Goal: Information Seeking & Learning: Learn about a topic

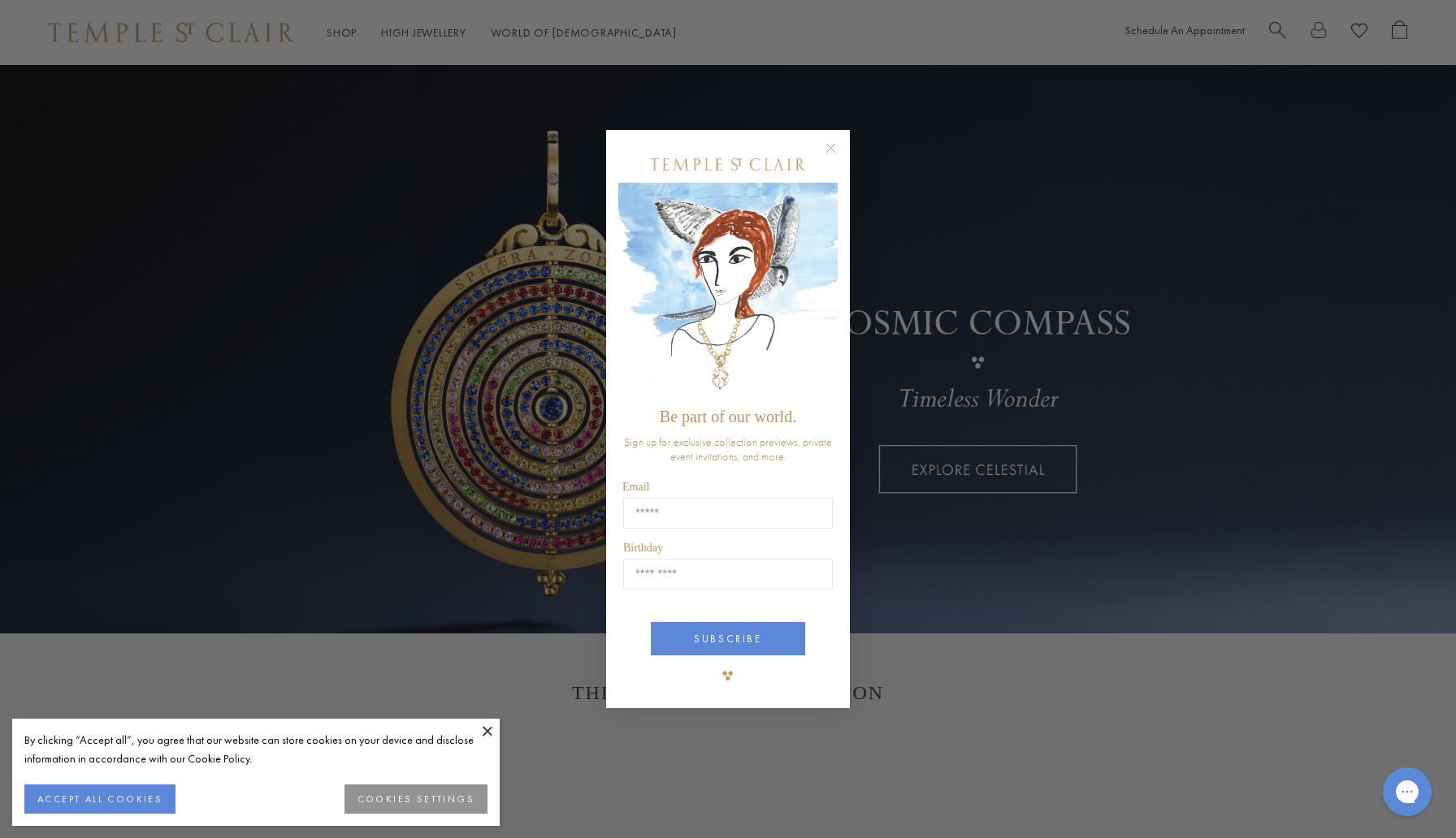
click at [833, 149] on circle "Close dialog" at bounding box center [831, 149] width 19 height 19
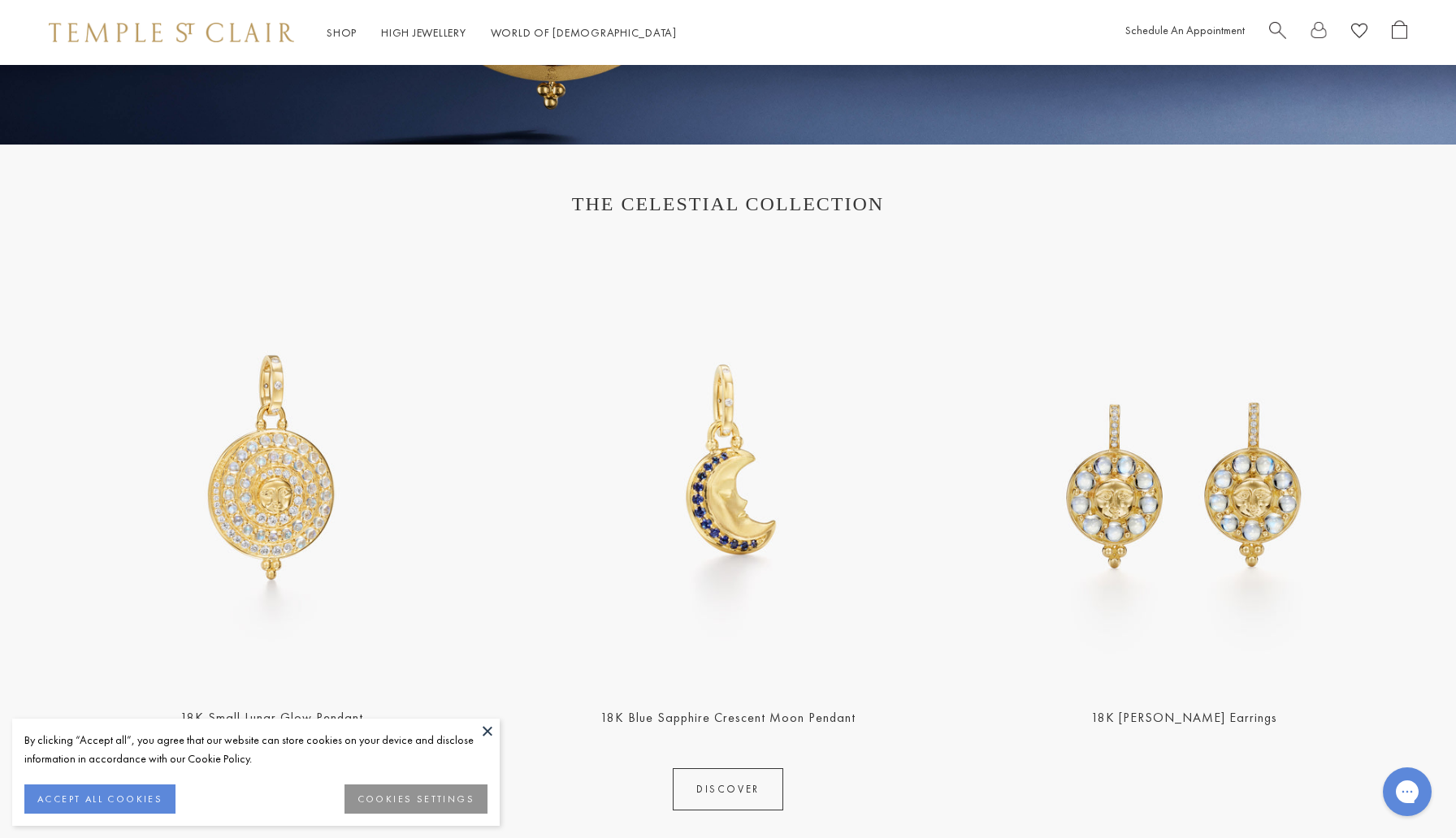
scroll to position [675, 0]
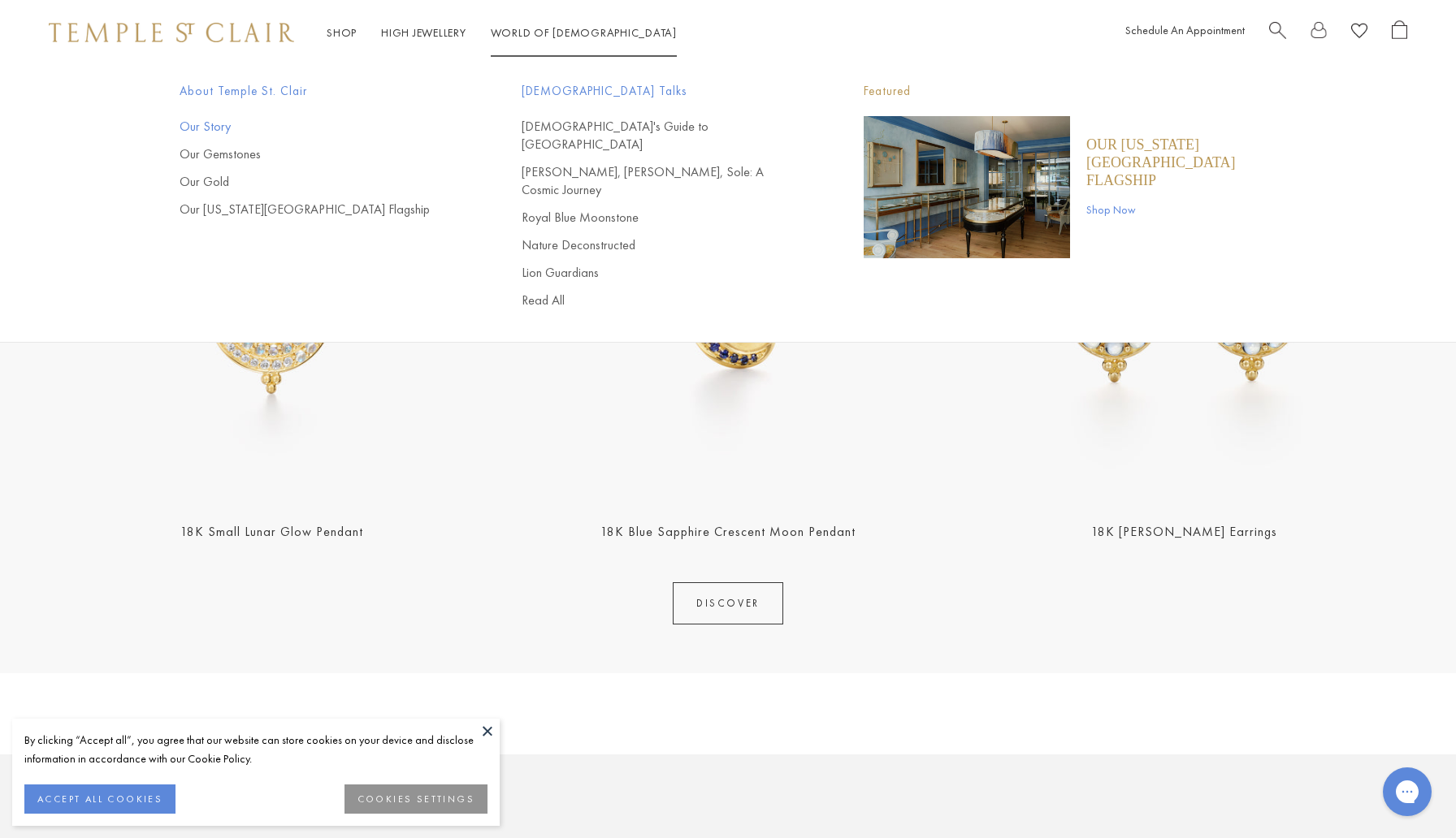
click at [211, 126] on link "Our Story" at bounding box center [318, 126] width 277 height 18
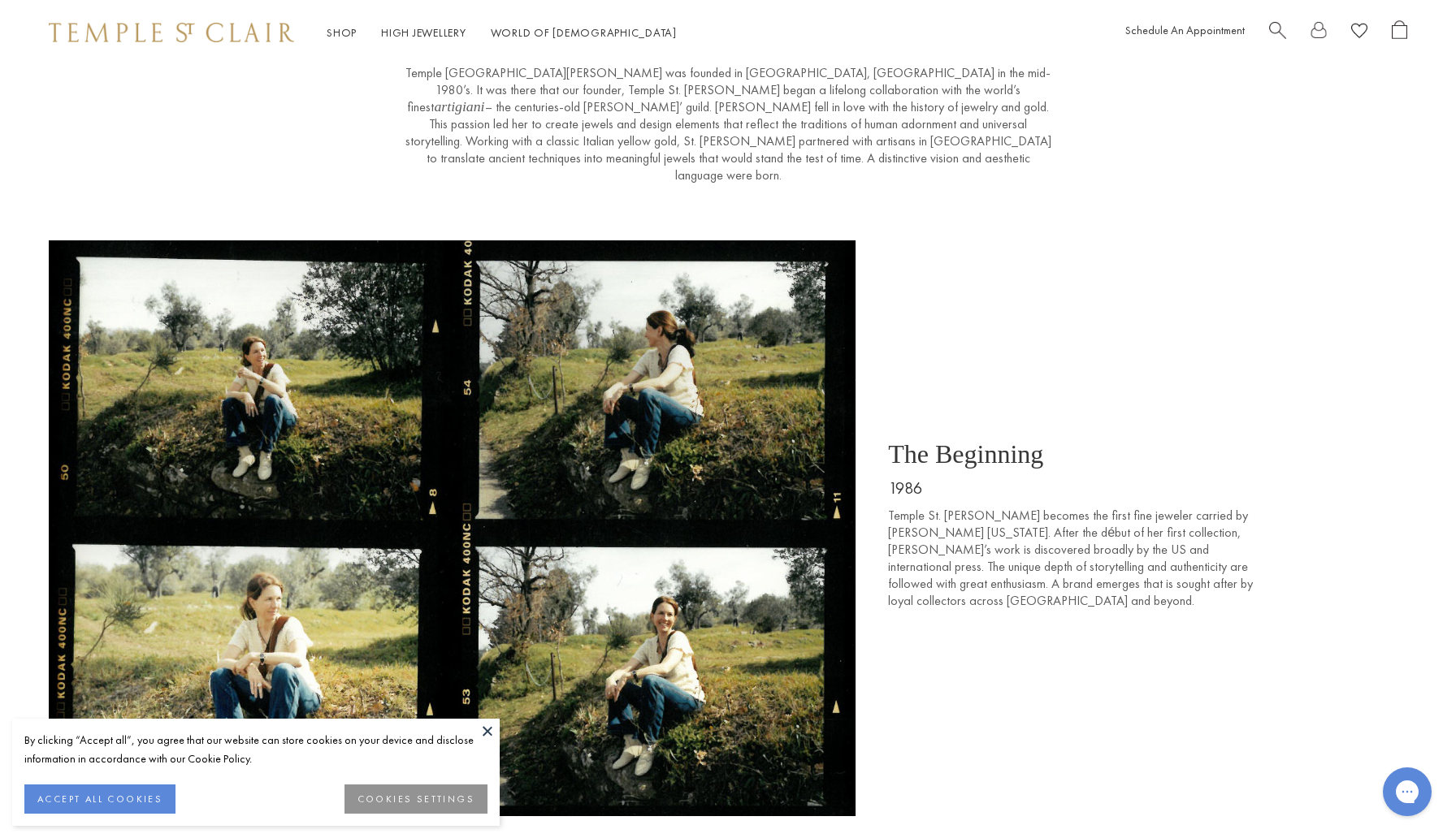
scroll to position [517, 0]
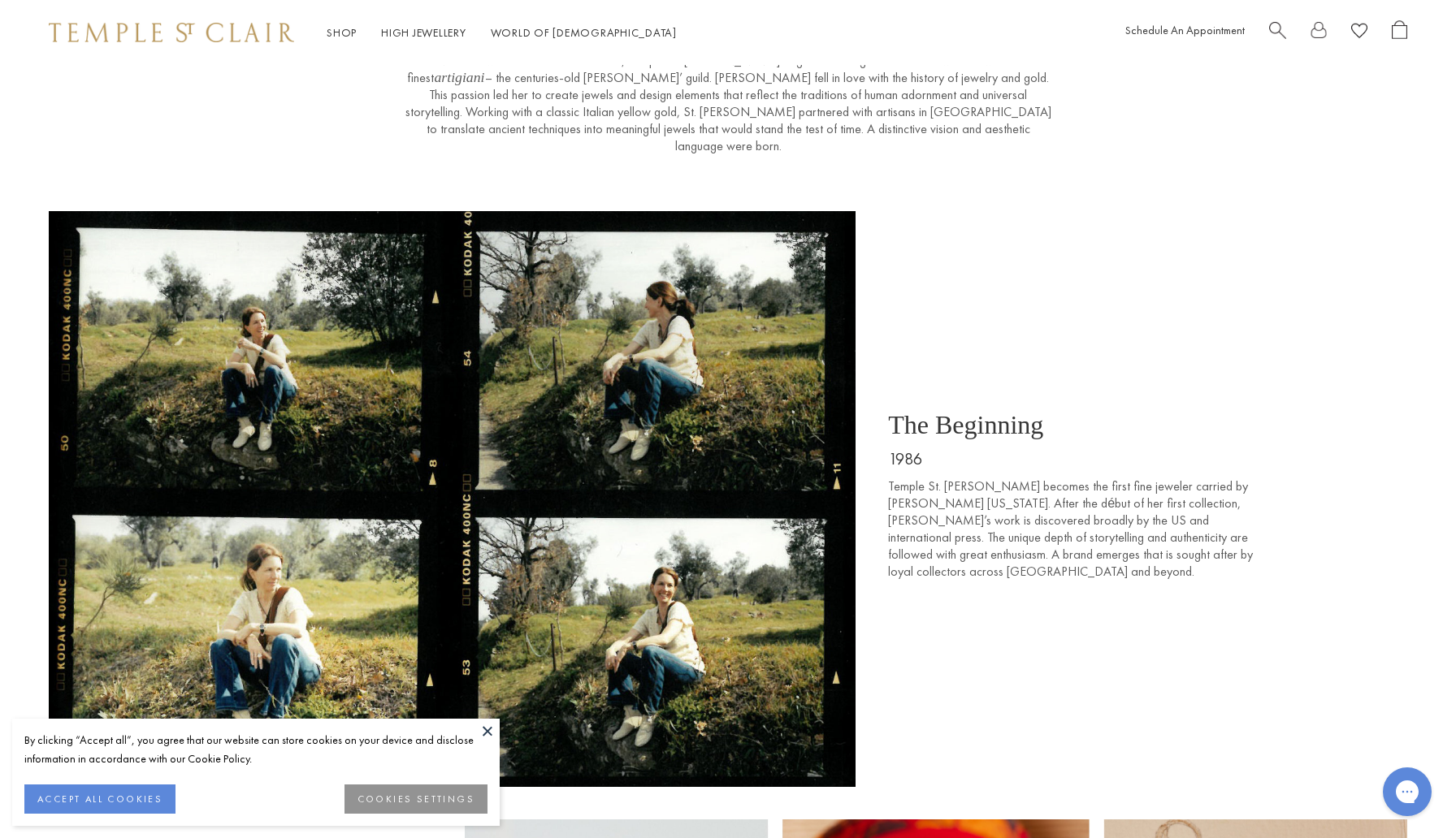
click at [132, 799] on button "ACCEPT ALL COOKIES" at bounding box center [99, 799] width 152 height 29
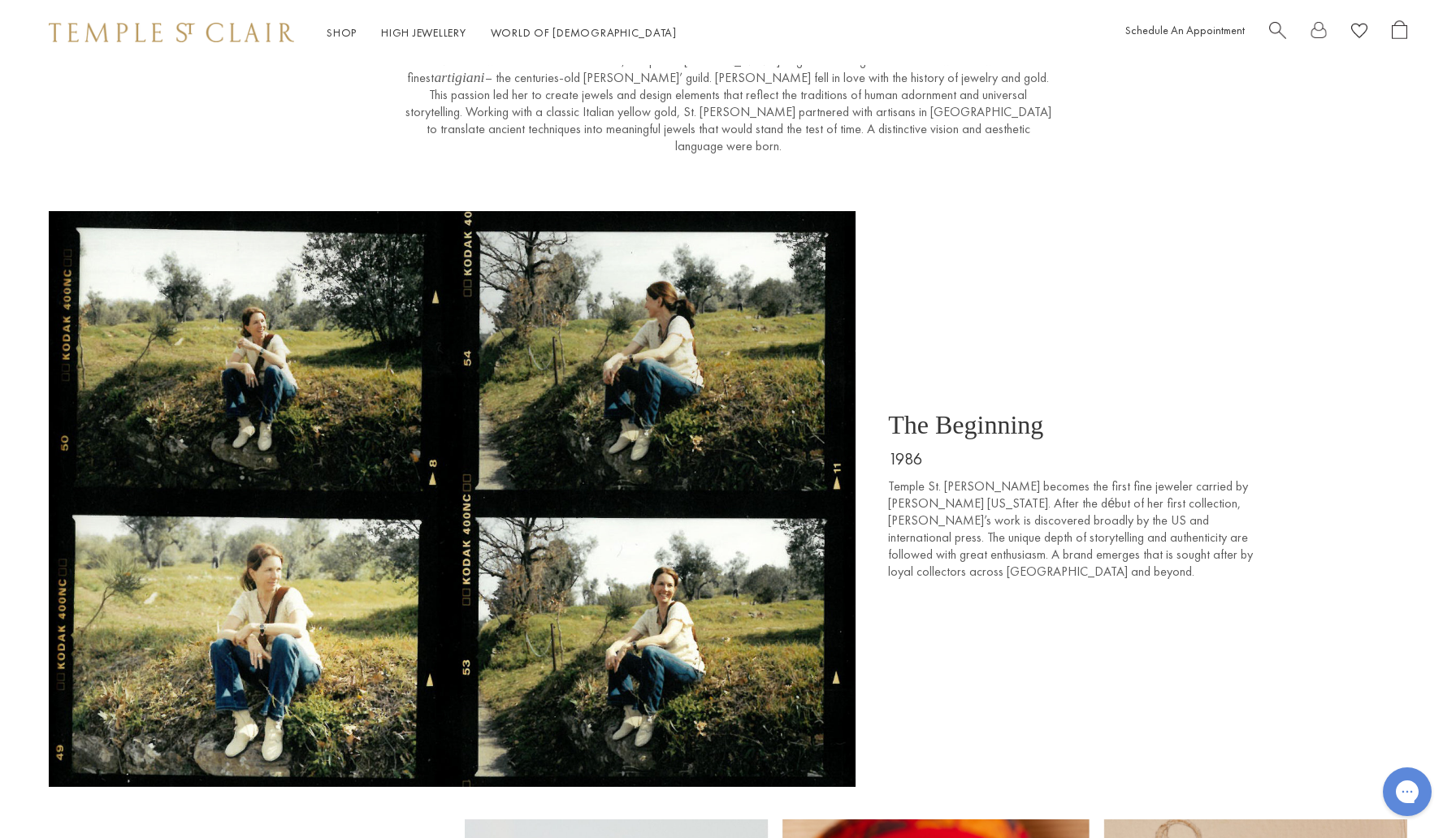
scroll to position [0, 0]
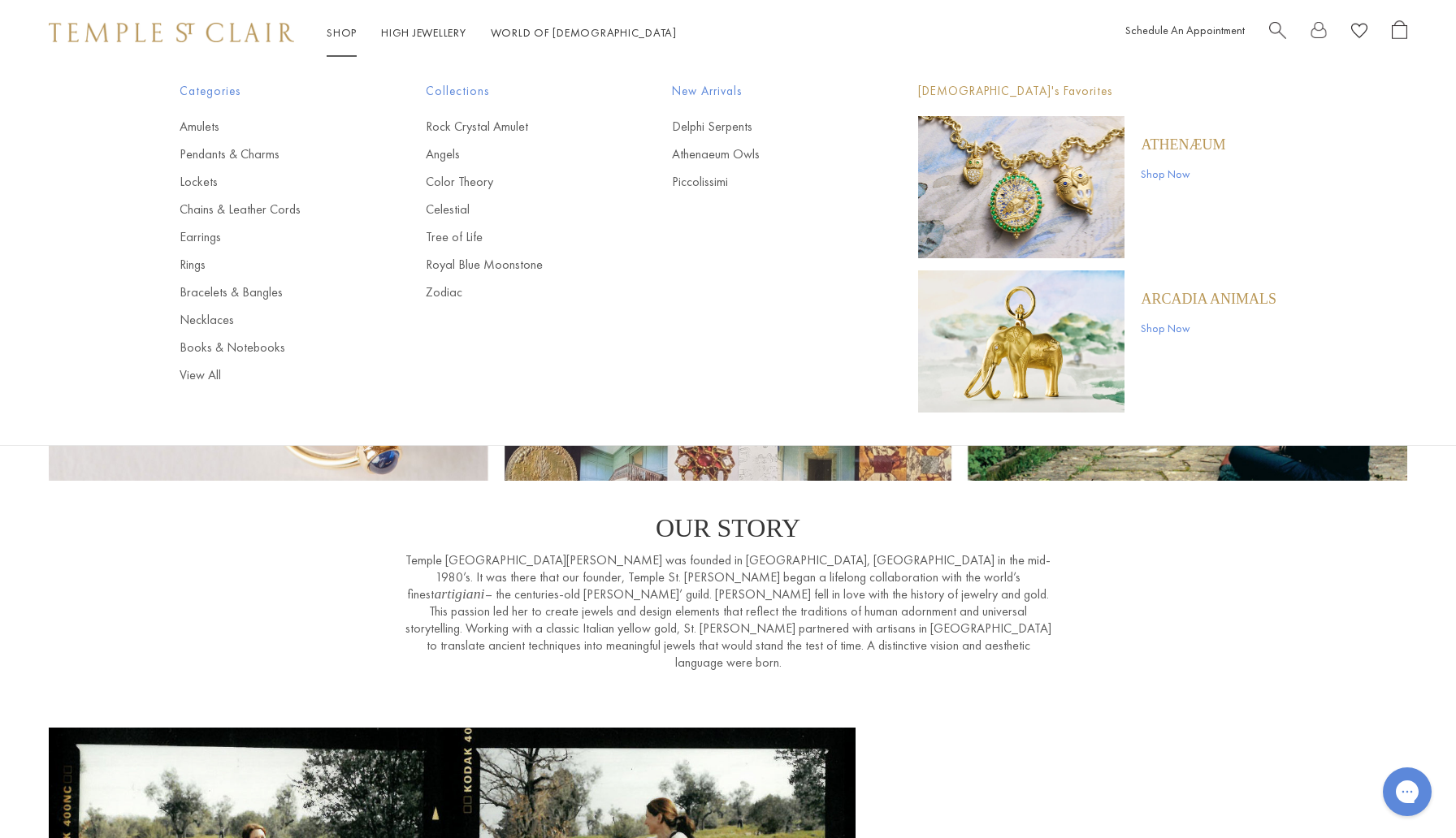
click at [252, 34] on img at bounding box center [171, 33] width 245 height 19
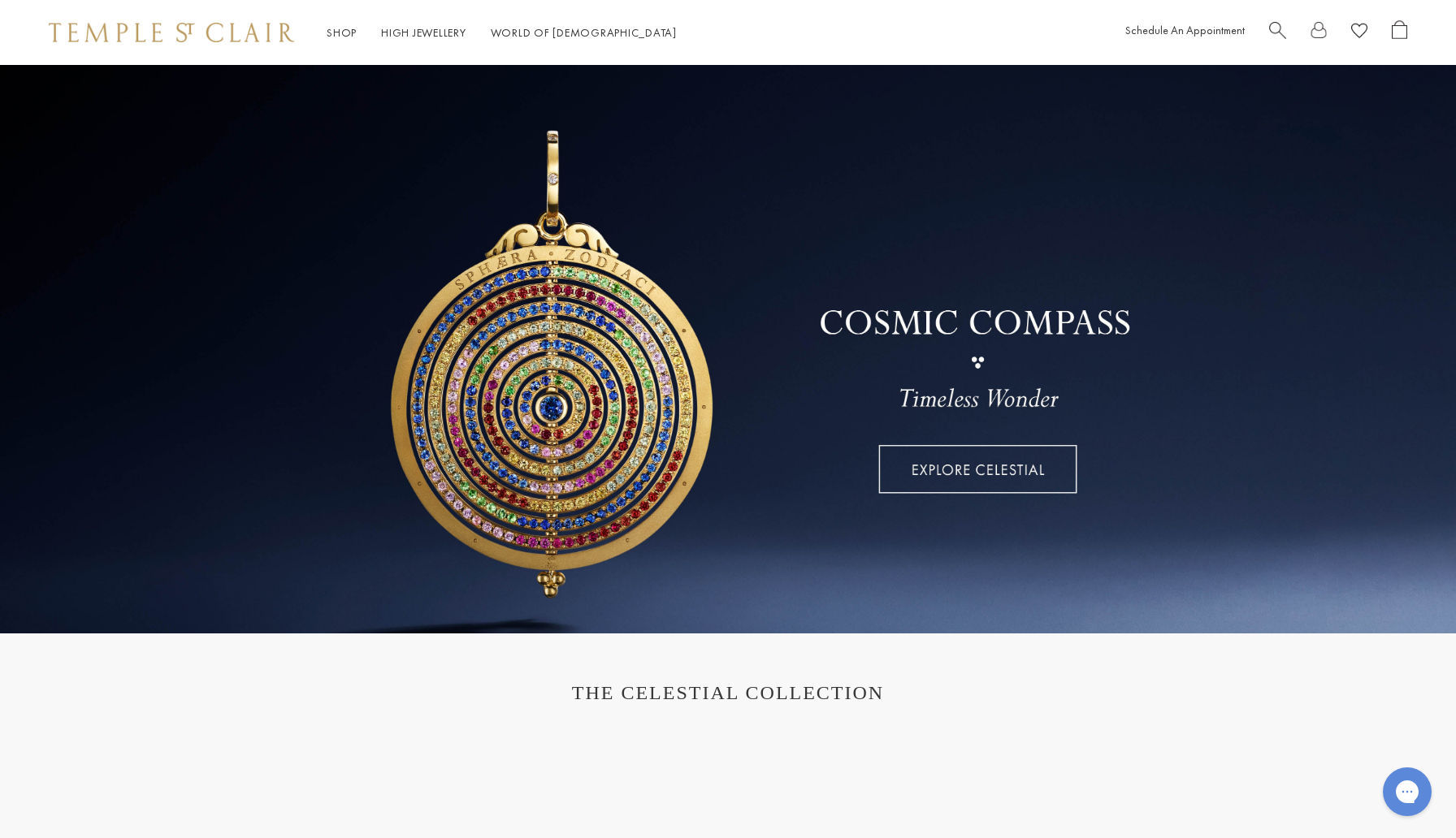
click at [235, 31] on img at bounding box center [171, 33] width 245 height 19
click at [257, 30] on img at bounding box center [171, 33] width 245 height 19
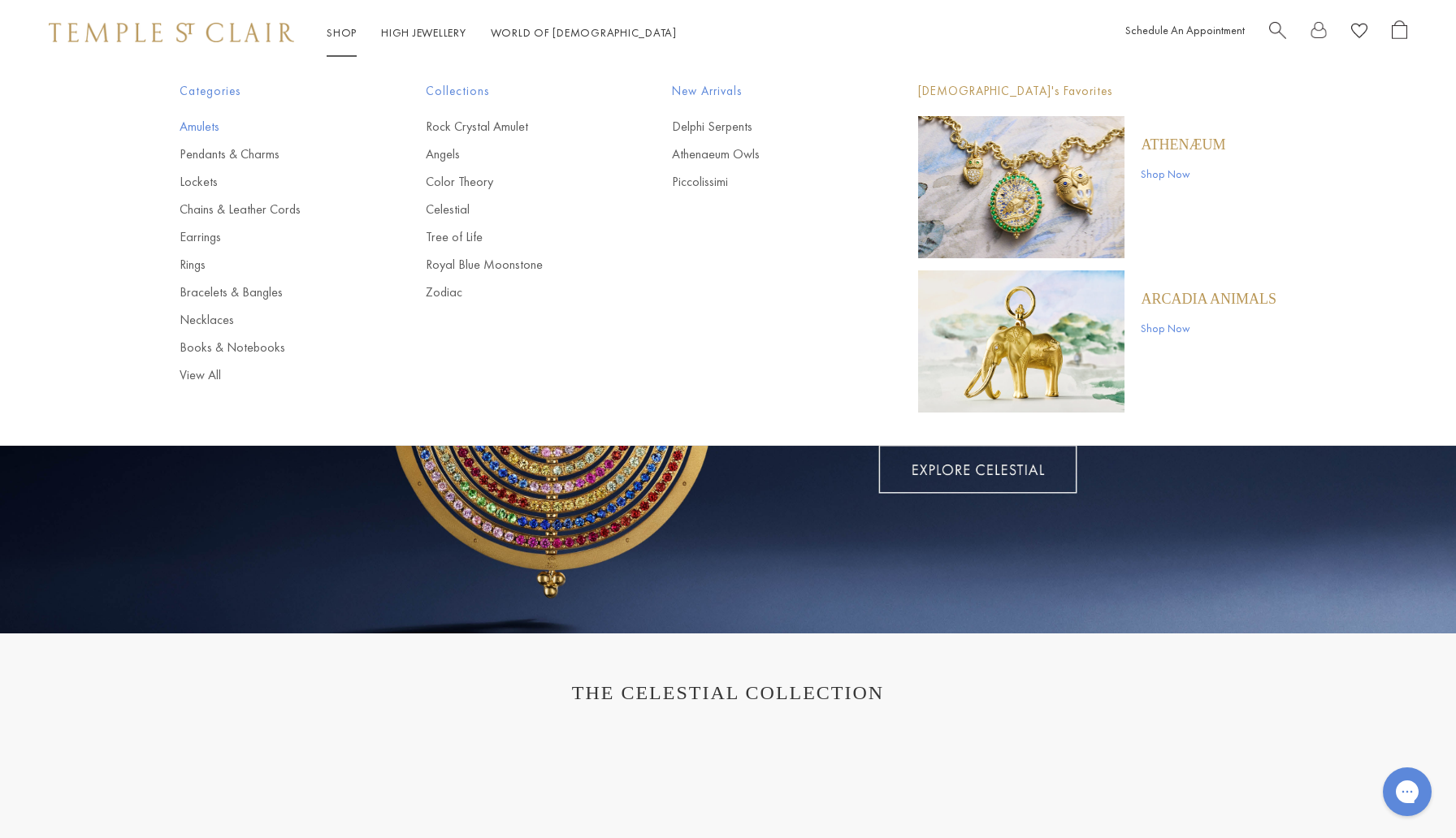
click at [194, 126] on link "Amulets" at bounding box center [270, 126] width 182 height 18
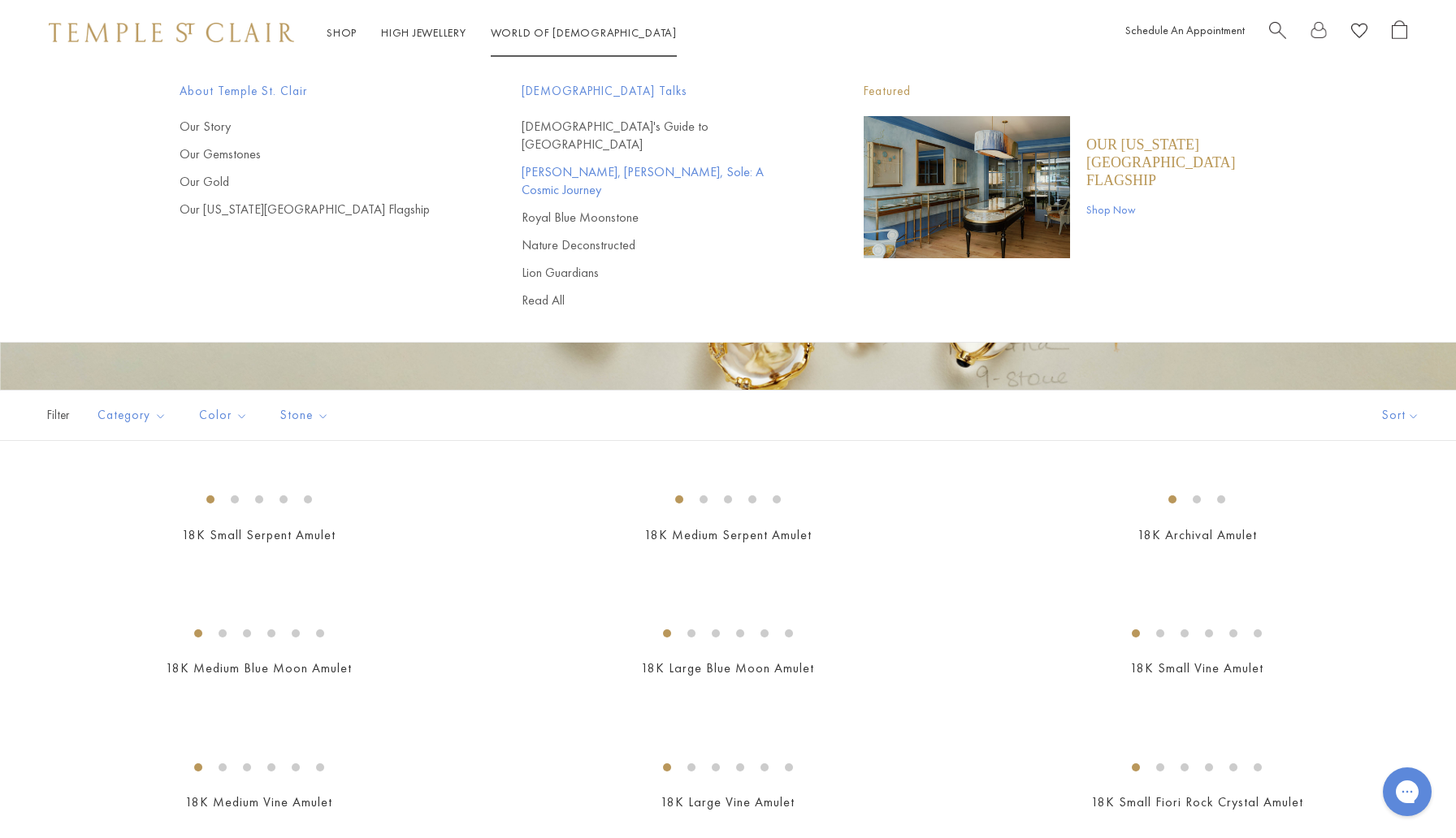
click at [579, 163] on link "[PERSON_NAME], [PERSON_NAME], Sole: A Cosmic Journey" at bounding box center [659, 181] width 277 height 36
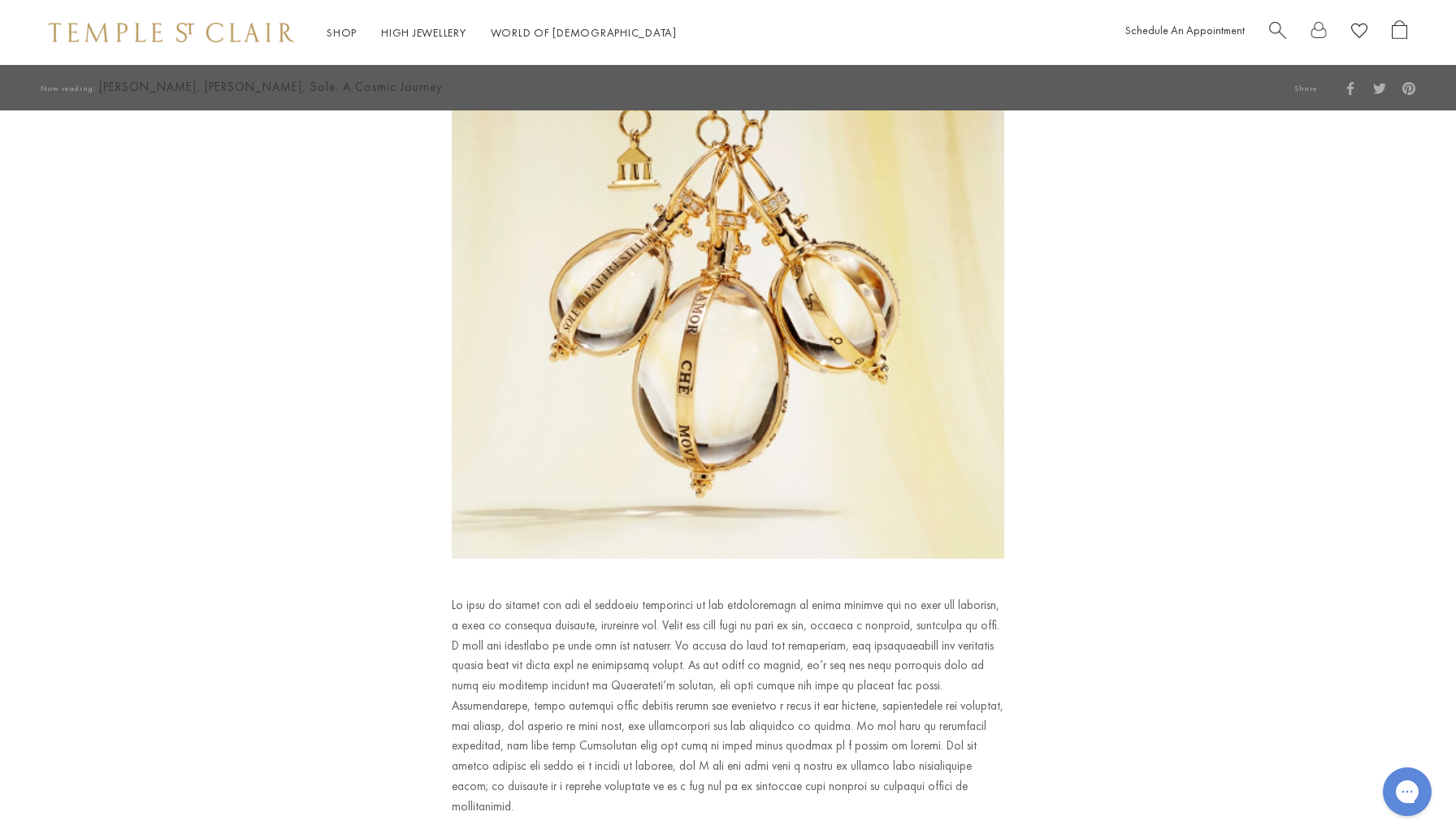
scroll to position [3276, 0]
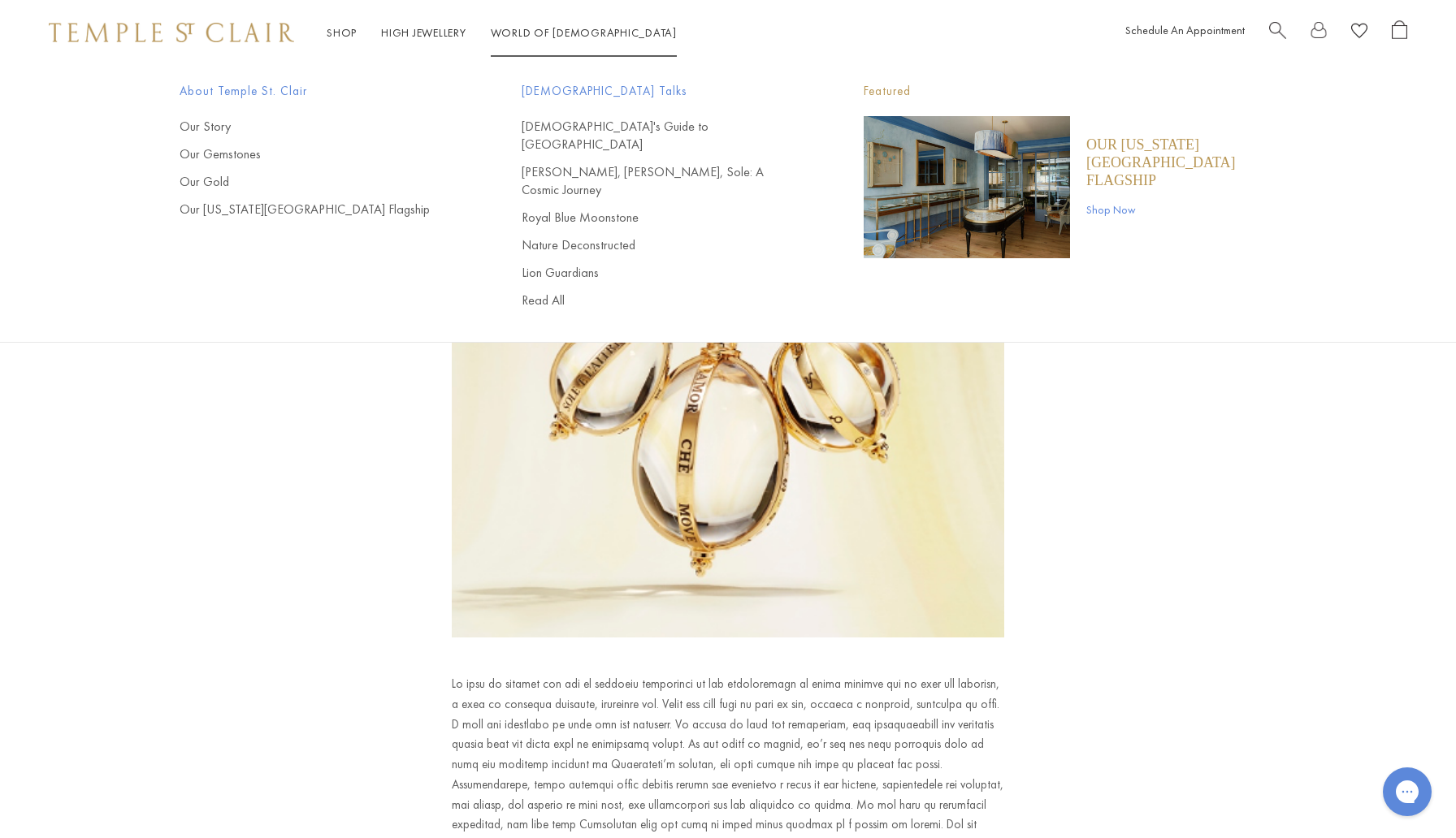
click at [1035, 154] on img "Main navigation" at bounding box center [967, 186] width 207 height 142
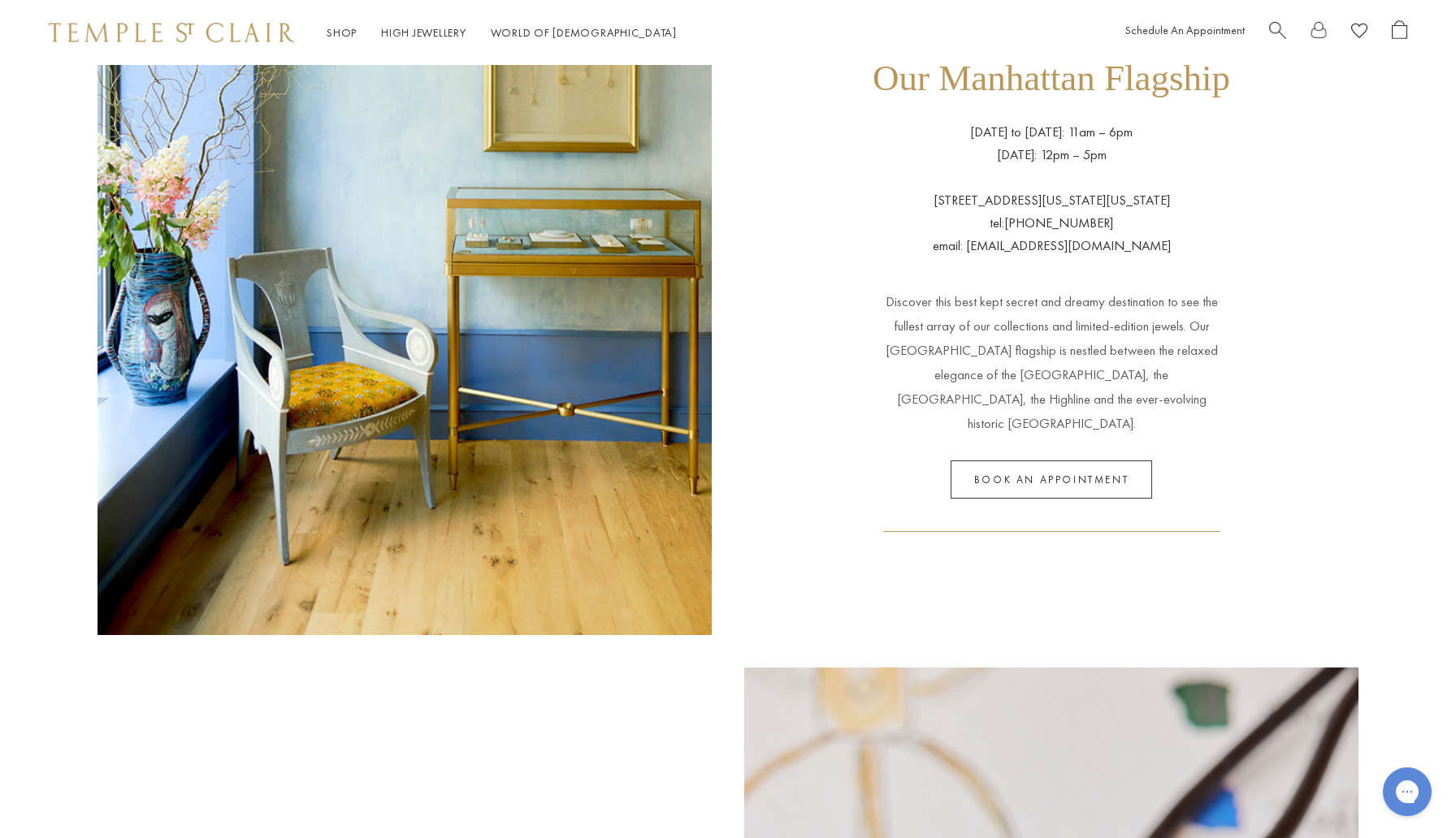
scroll to position [99, 0]
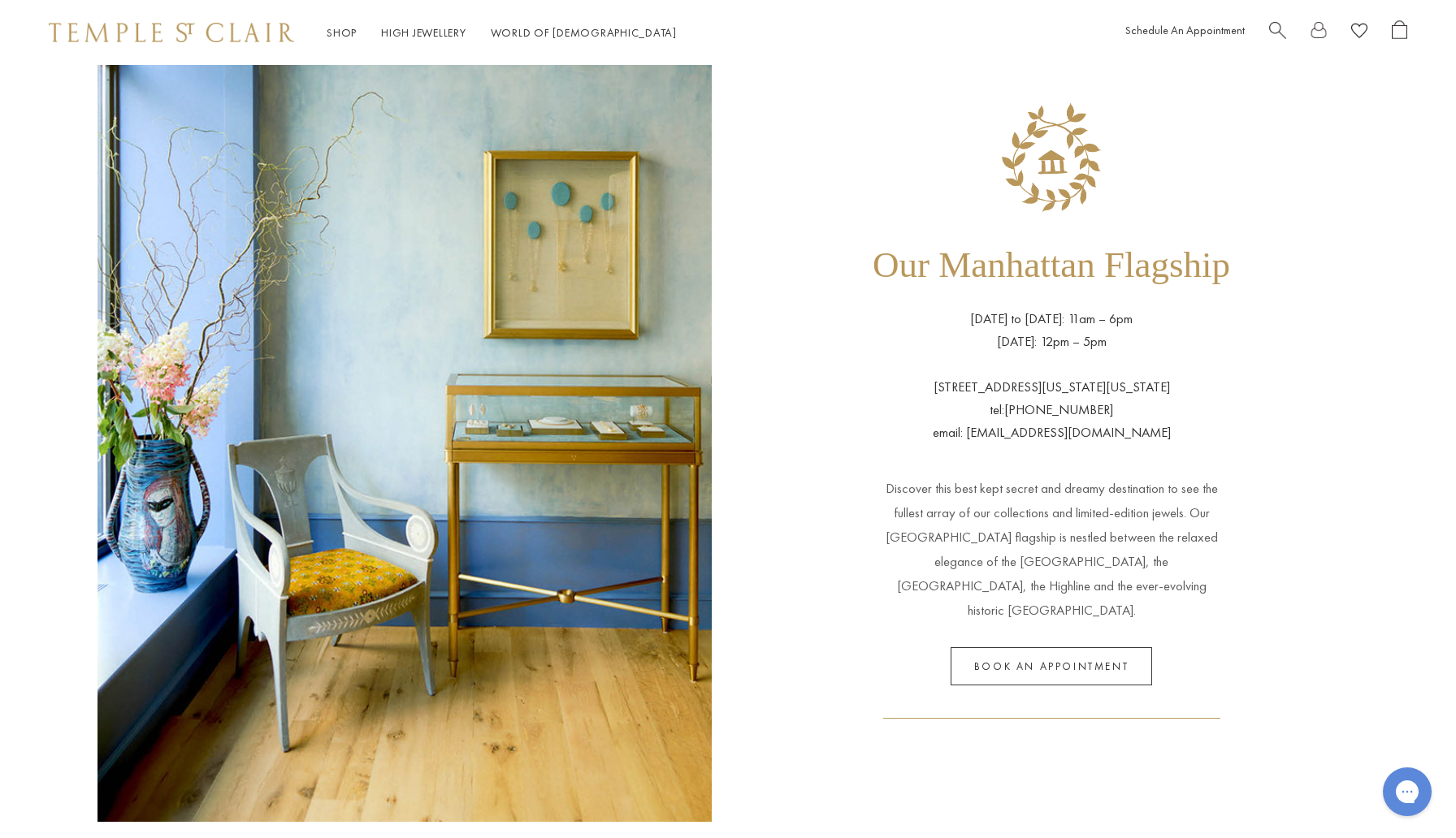
click at [1074, 425] on p "803 Washington Street New York City tel:+1 646-652-3110 email: clientservices@t…" at bounding box center [1051, 399] width 238 height 91
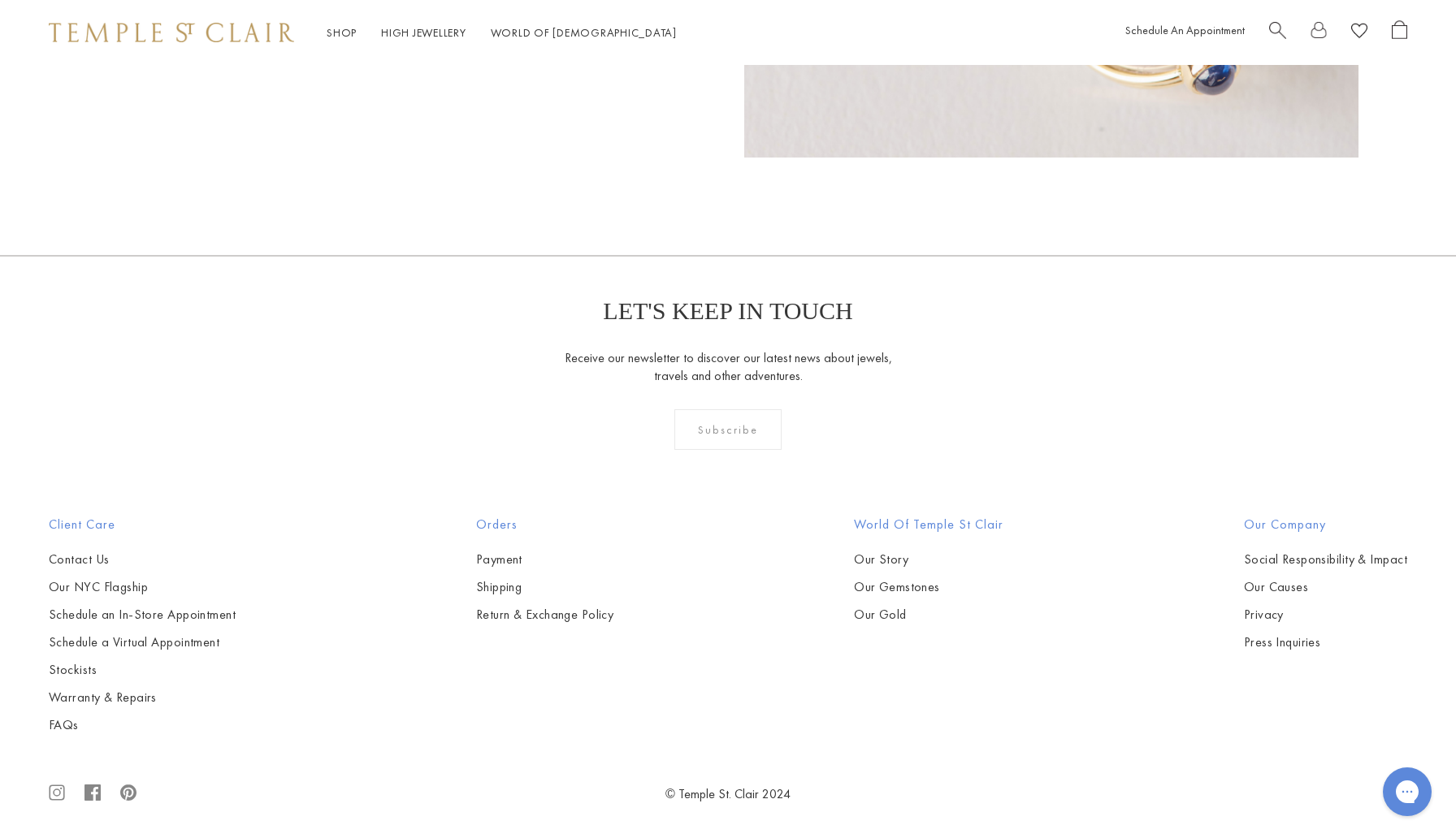
scroll to position [1476, 0]
click at [103, 586] on link "Our NYC Flagship" at bounding box center [142, 586] width 187 height 18
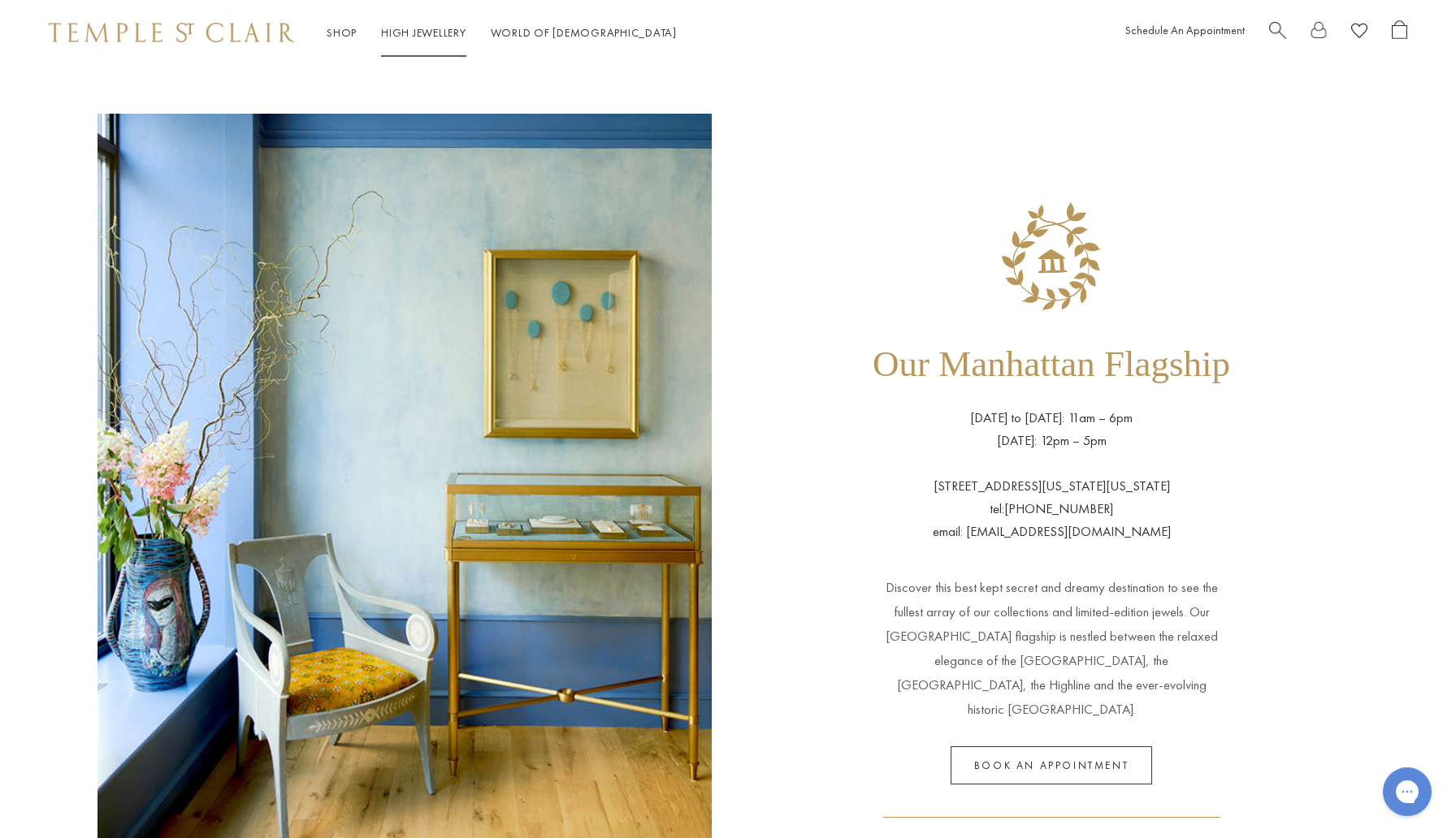
click at [410, 29] on link "High Jewellery High Jewellery" at bounding box center [424, 32] width 85 height 14
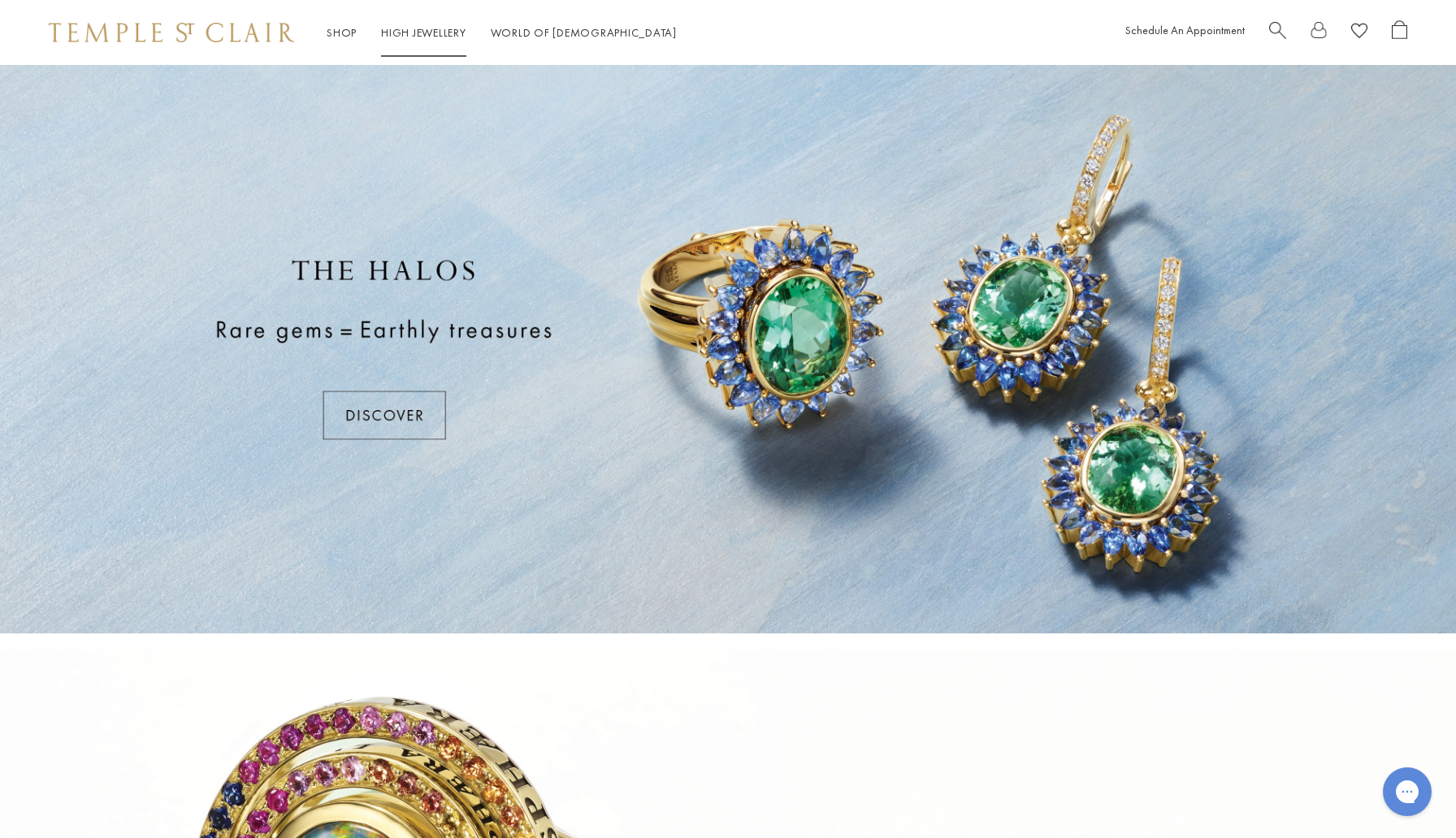
click at [449, 27] on link "High Jewellery High Jewellery" at bounding box center [424, 32] width 85 height 14
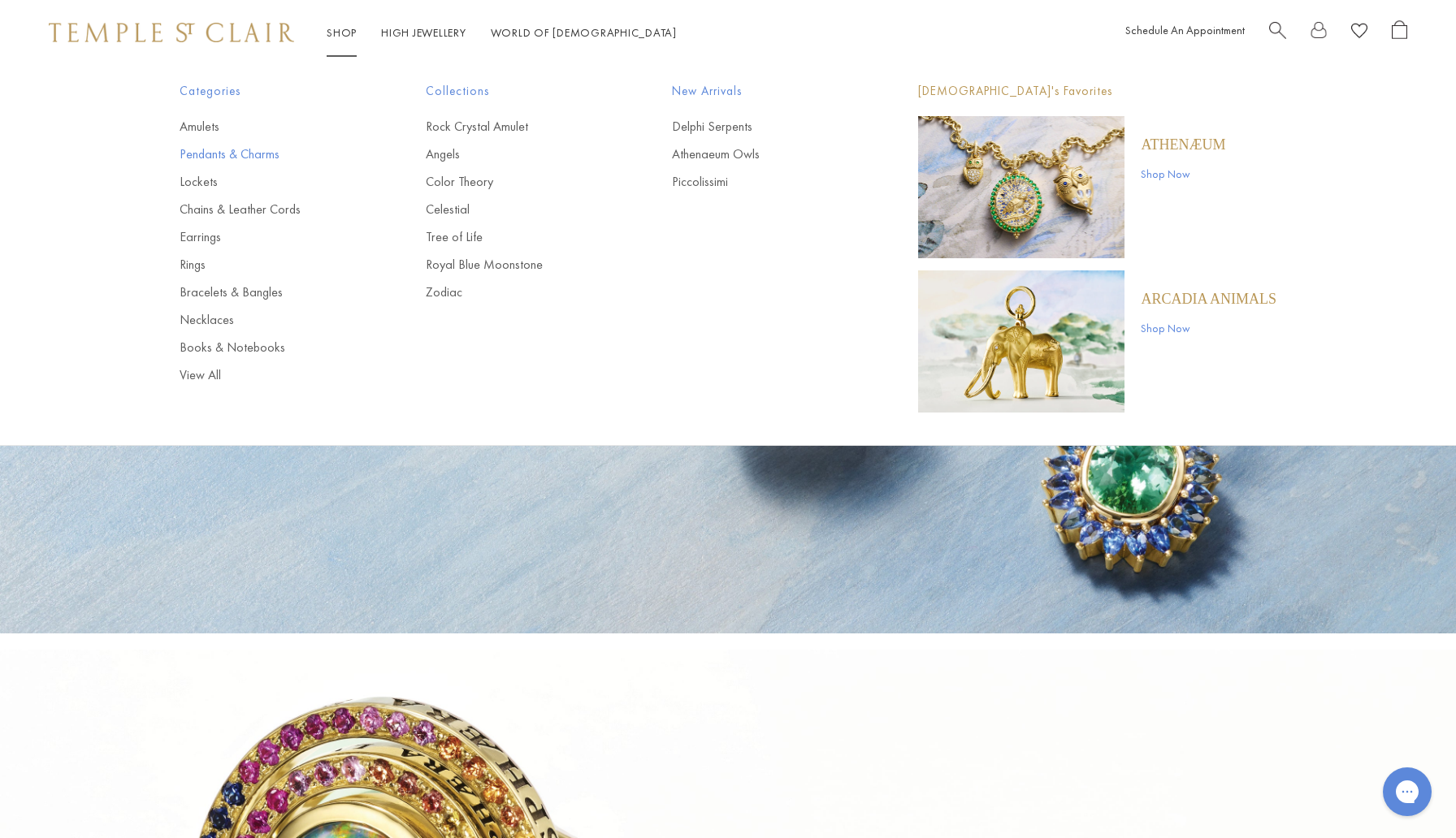
click at [208, 152] on link "Pendants & Charms" at bounding box center [270, 154] width 182 height 18
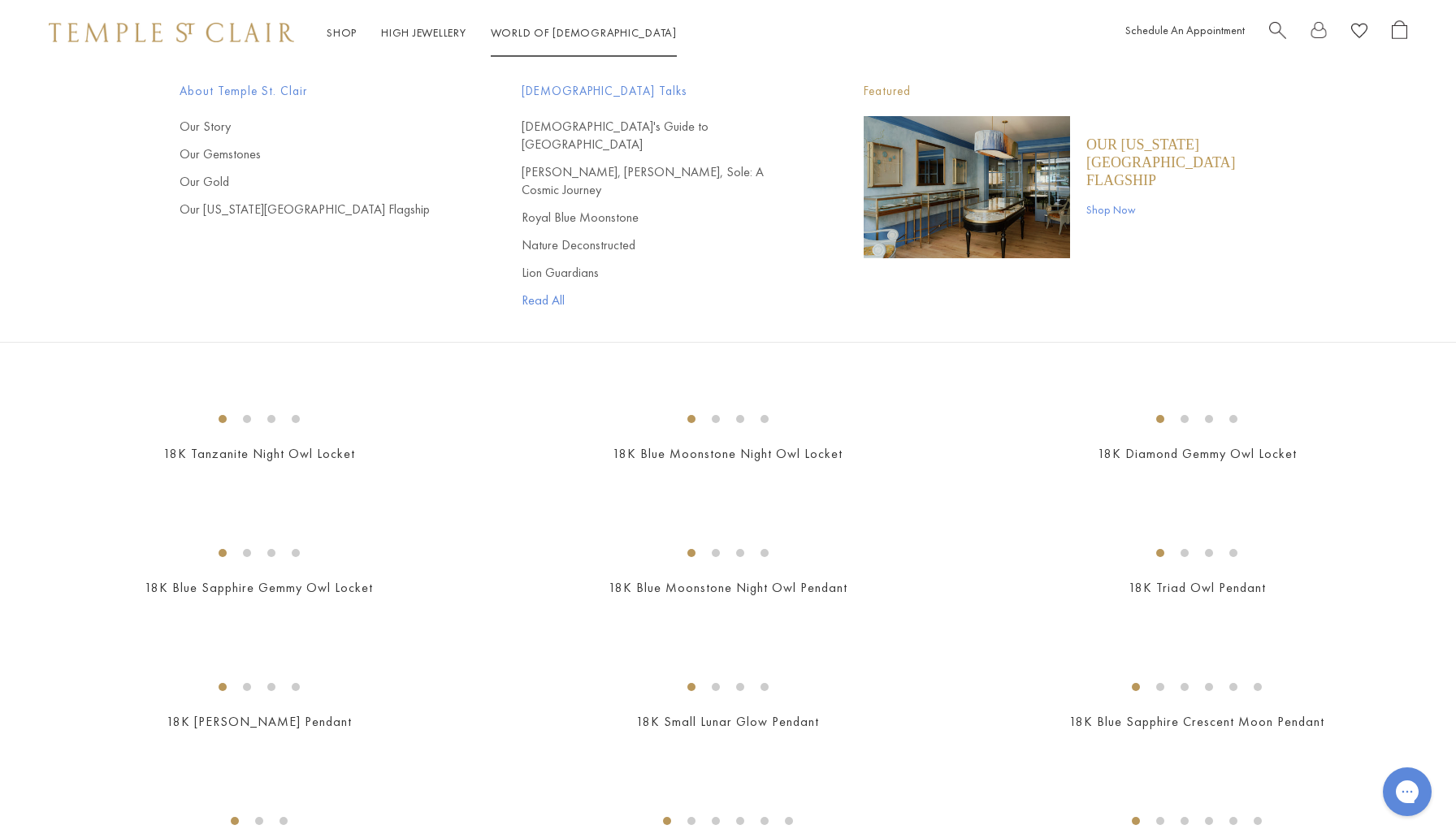
click at [546, 292] on link "Read All" at bounding box center [659, 300] width 277 height 18
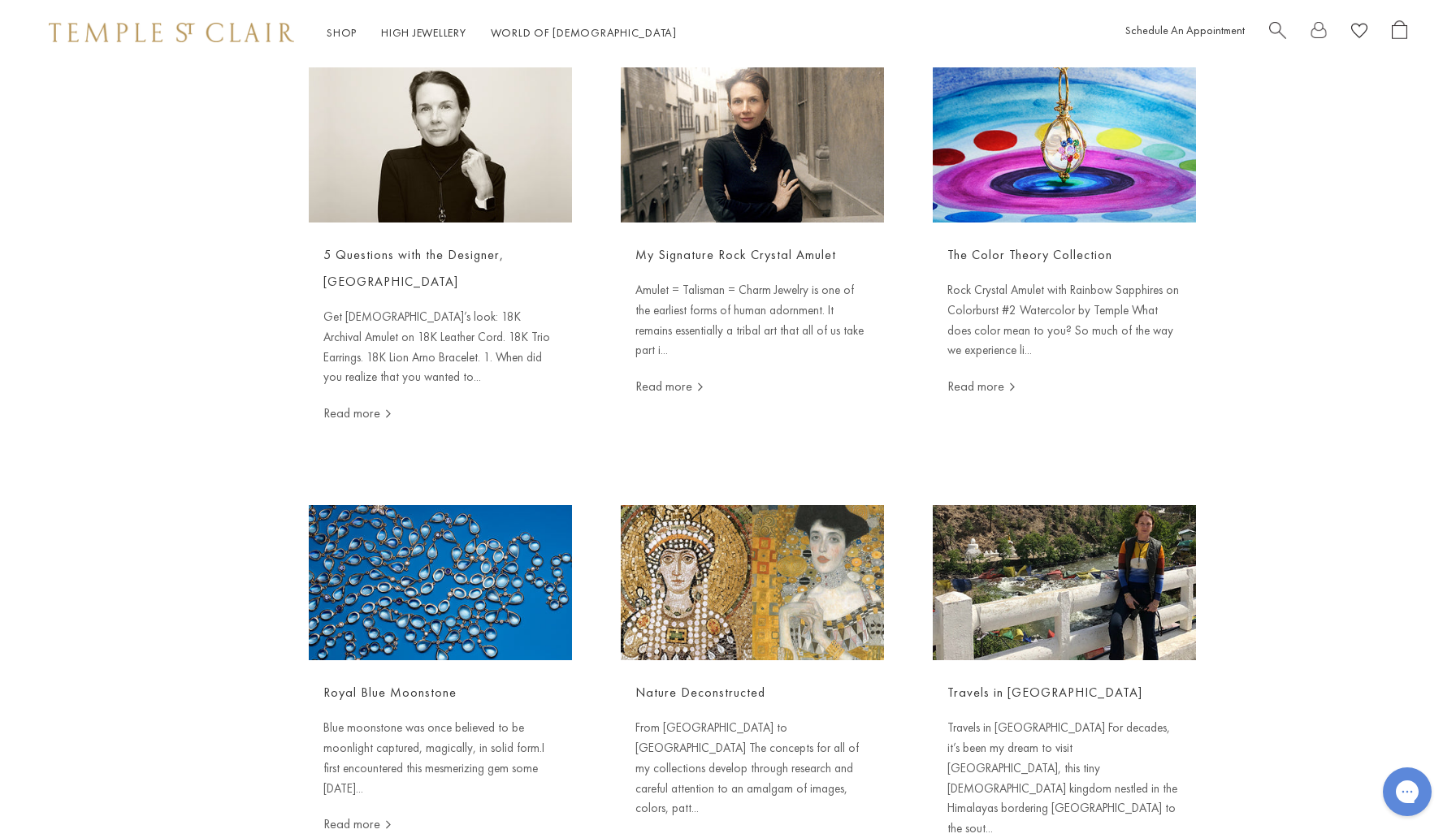
scroll to position [532, 0]
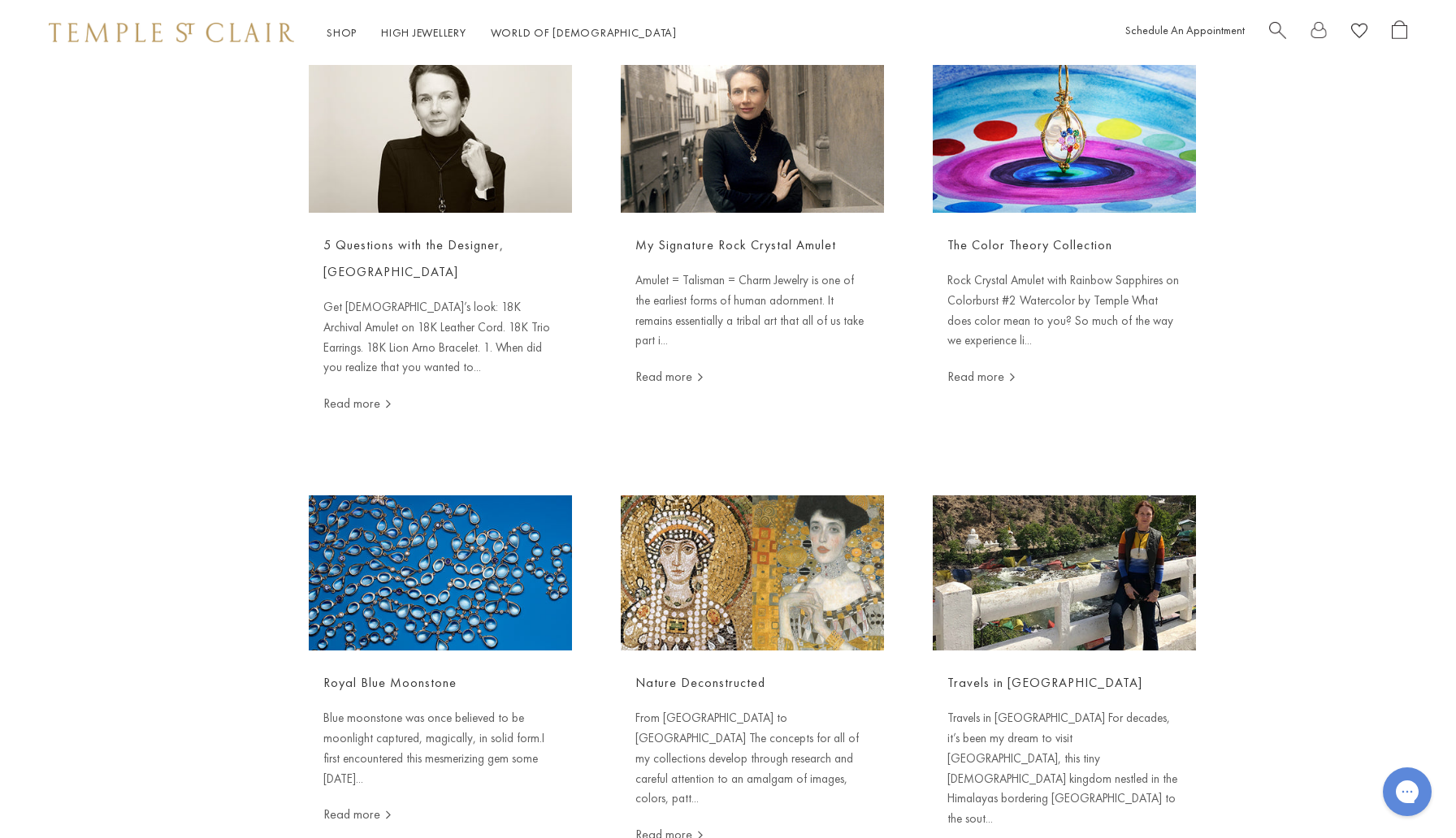
click at [374, 403] on link "Read more" at bounding box center [357, 404] width 69 height 17
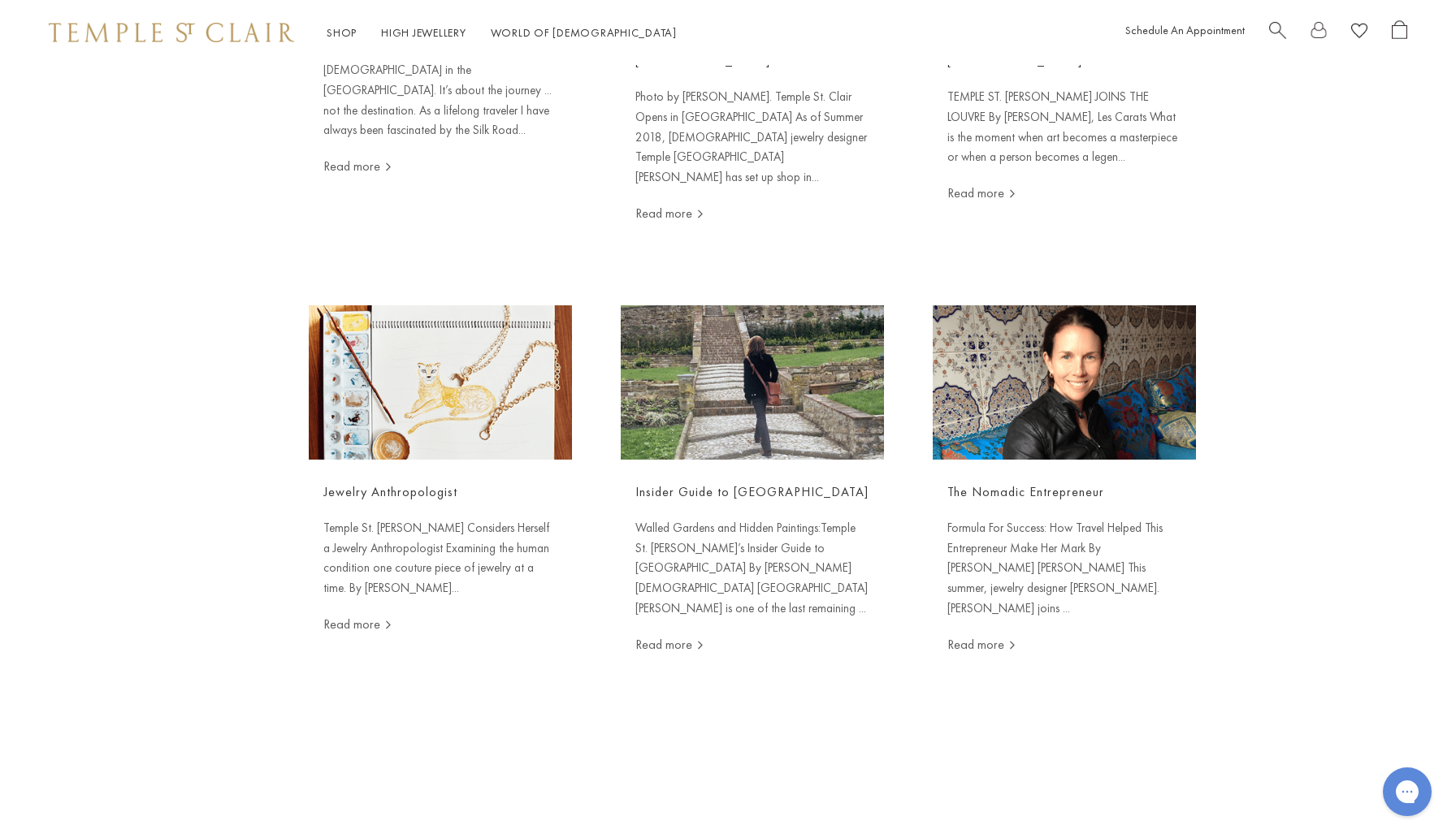
scroll to position [1636, 0]
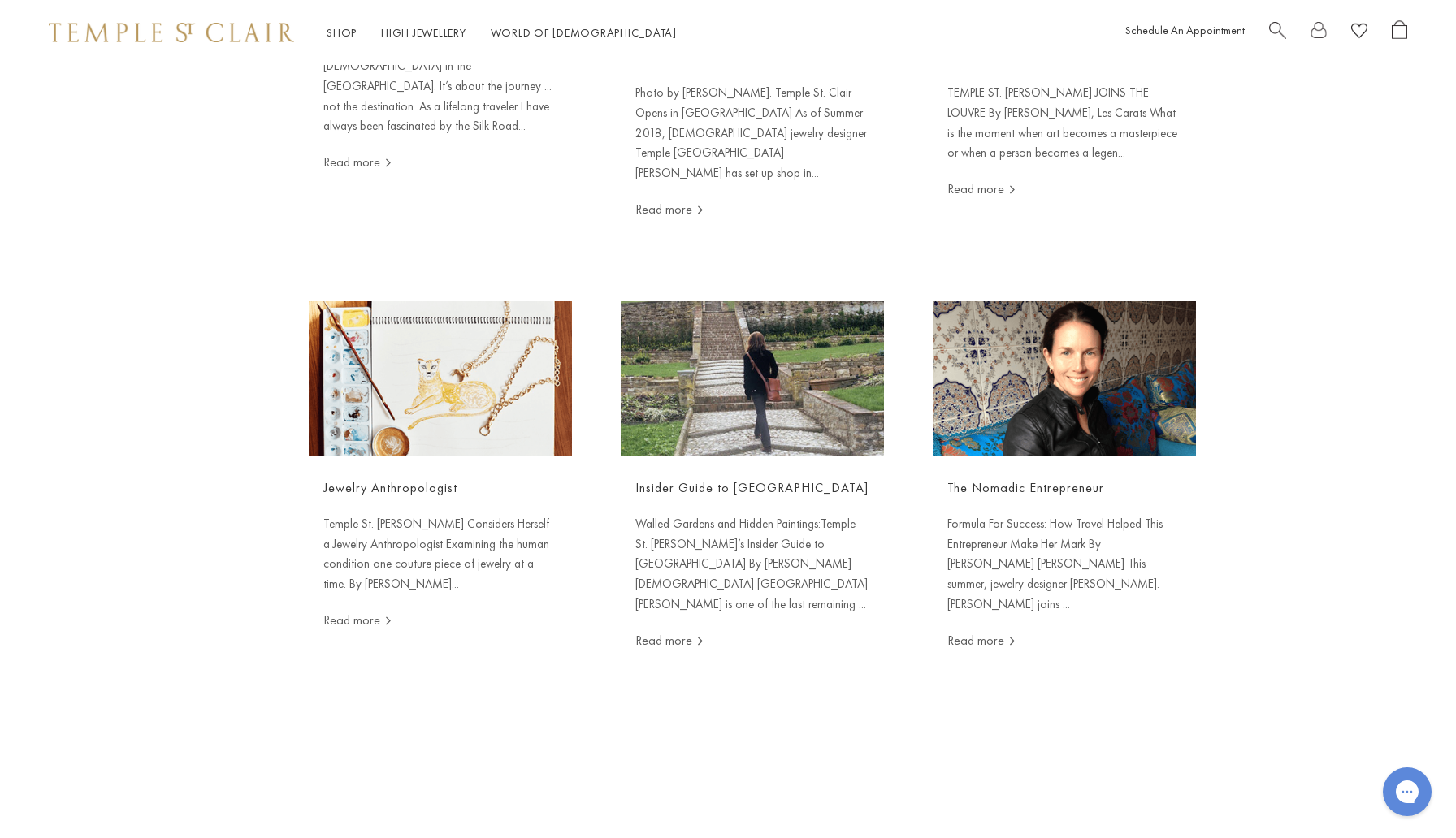
click at [405, 479] on link "Jewelry Anthropologist" at bounding box center [390, 488] width 134 height 17
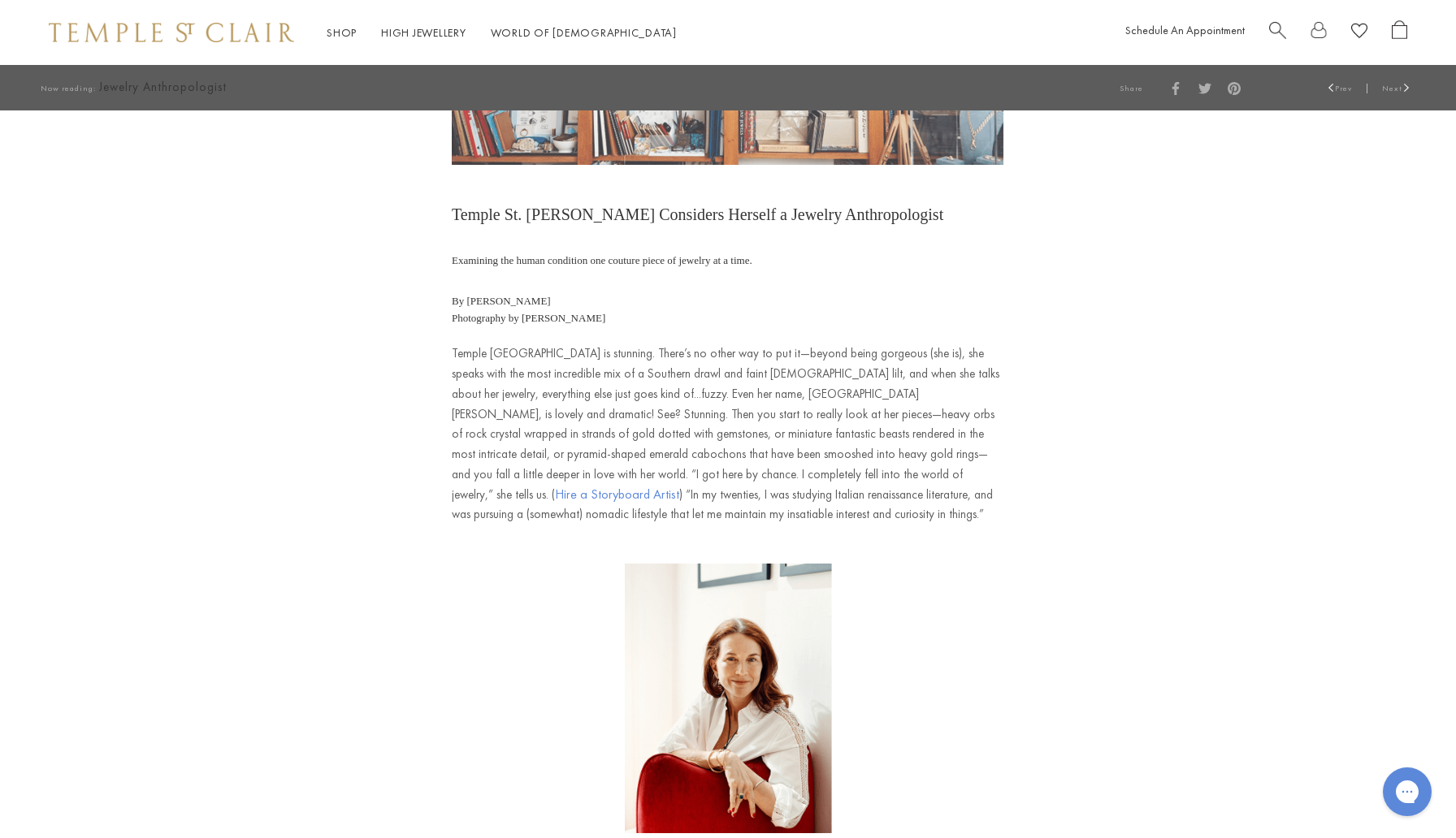
scroll to position [324, 0]
